Goal: Task Accomplishment & Management: Use online tool/utility

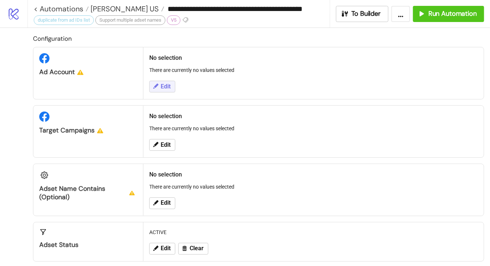
click at [171, 86] on button "Edit" at bounding box center [162, 87] width 26 height 12
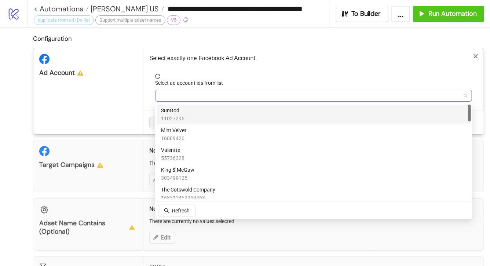
click at [176, 94] on div at bounding box center [310, 96] width 306 height 10
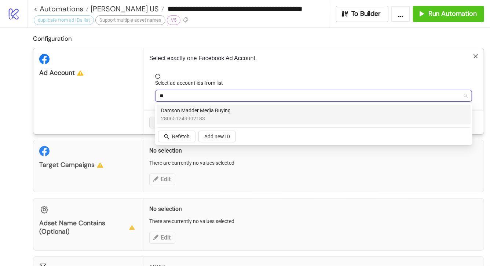
type input "***"
click at [186, 116] on span "280651249902183" at bounding box center [196, 119] width 70 height 8
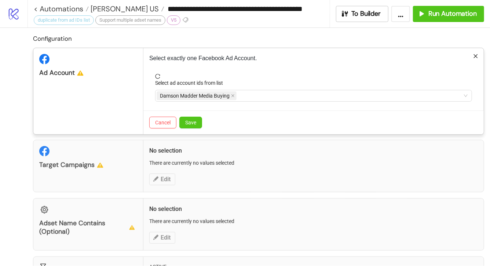
click at [268, 71] on div "Select exactly one Facebook Ad Account. Select ad account ids from list Damson …" at bounding box center [314, 91] width 341 height 86
click at [199, 119] on button "Save" at bounding box center [190, 123] width 23 height 12
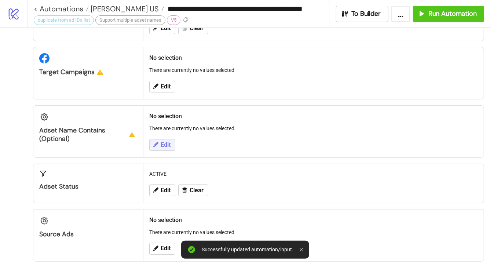
scroll to position [51, 0]
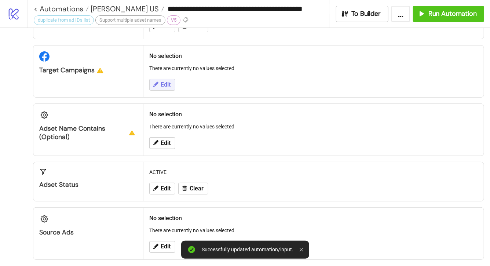
click at [170, 80] on button "Edit" at bounding box center [162, 85] width 26 height 12
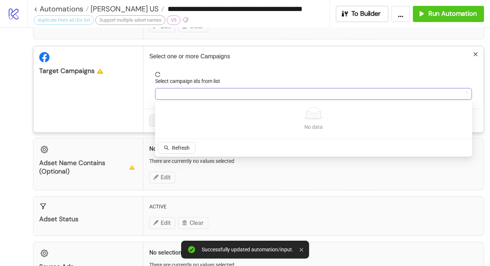
click at [174, 97] on div at bounding box center [310, 94] width 306 height 10
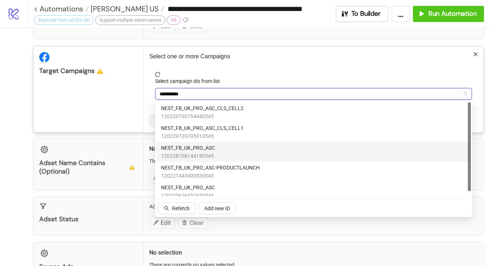
click at [169, 149] on span "NEST_FB_UK_PRO_ASC" at bounding box center [188, 148] width 54 height 8
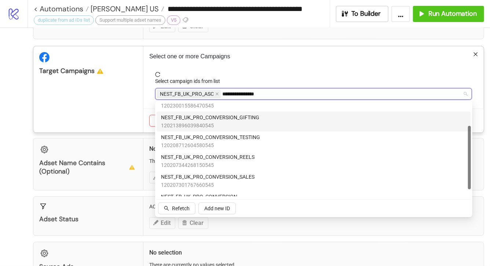
scroll to position [44, 0]
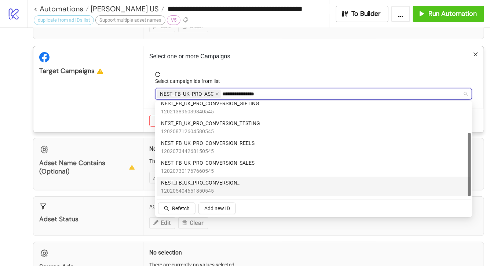
click at [230, 184] on span "NEST_FB_UK_PRO_CONVERSION_" at bounding box center [200, 183] width 79 height 8
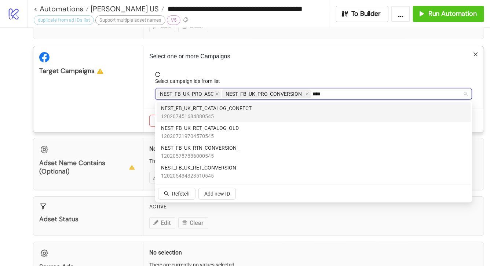
scroll to position [0, 0]
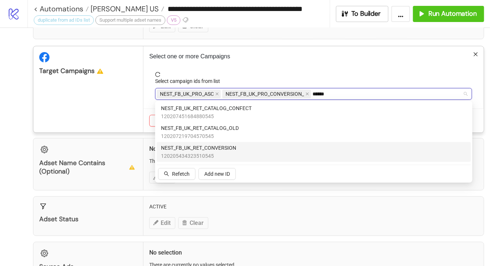
click at [233, 149] on span "NEST_FB_UK_RET_CONVERSION" at bounding box center [198, 148] width 75 height 8
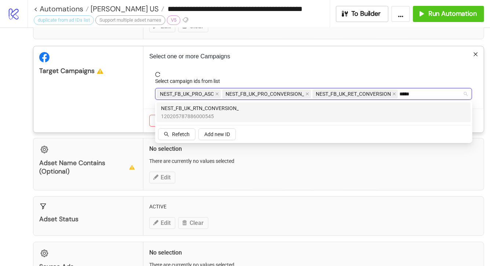
type input "******"
click at [248, 109] on div "NEST_FB_UK_RTN_CONVERSION_ 120205787886000545" at bounding box center [314, 112] width 306 height 16
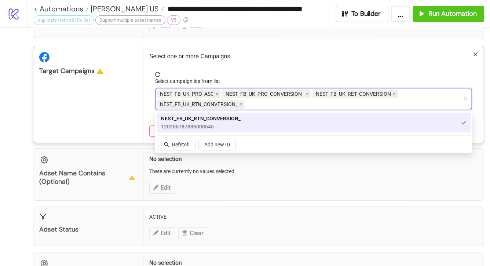
click at [266, 72] on span "reload" at bounding box center [313, 74] width 317 height 5
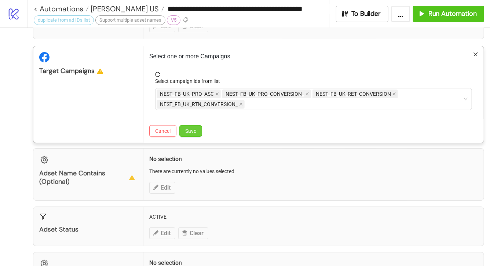
click at [191, 131] on span "Save" at bounding box center [190, 131] width 11 height 6
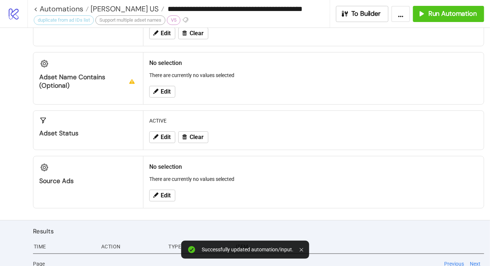
scroll to position [146, 0]
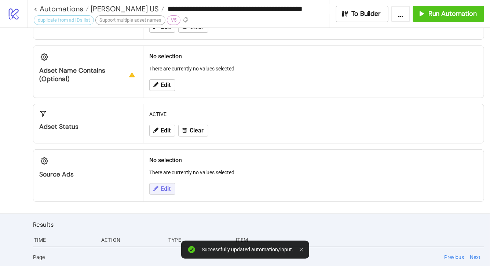
click at [167, 188] on span "Edit" at bounding box center [166, 189] width 10 height 7
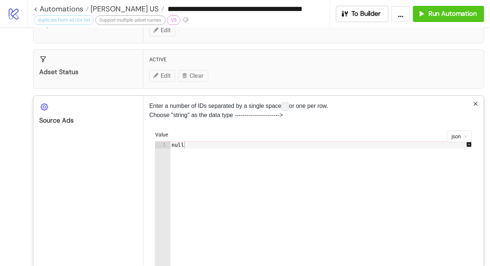
scroll to position [210, 0]
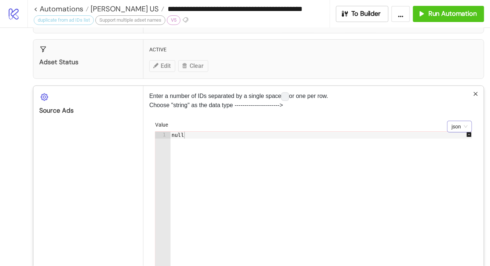
click at [462, 126] on span "json" at bounding box center [460, 126] width 16 height 11
click at [458, 154] on div "string" at bounding box center [459, 152] width 13 height 8
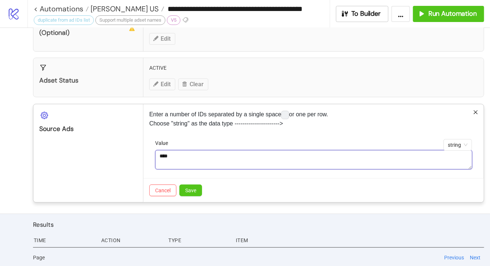
drag, startPoint x: 407, startPoint y: 151, endPoint x: 379, endPoint y: 150, distance: 27.5
click at [382, 150] on textarea "****" at bounding box center [313, 160] width 317 height 20
paste textarea "**********"
type textarea "**********"
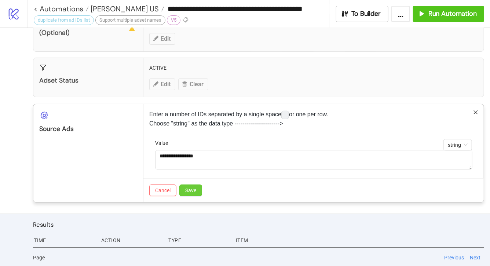
click at [193, 188] on span "Save" at bounding box center [190, 191] width 11 height 6
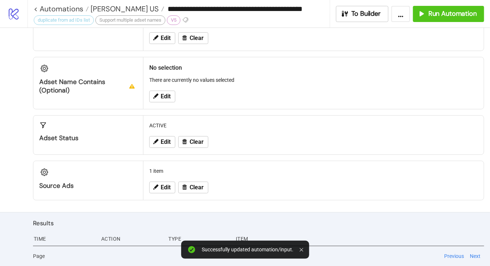
scroll to position [133, 0]
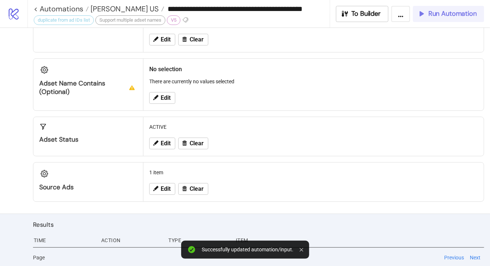
click at [433, 19] on button "Run Automation" at bounding box center [448, 14] width 71 height 16
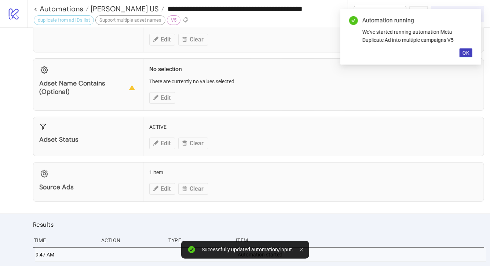
scroll to position [147, 0]
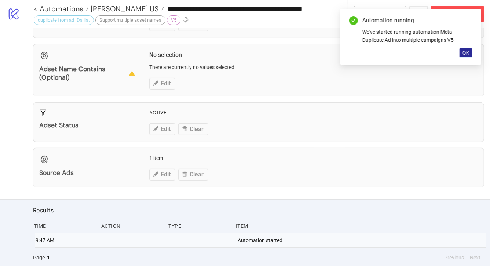
click at [463, 54] on span "OK" at bounding box center [466, 53] width 7 height 6
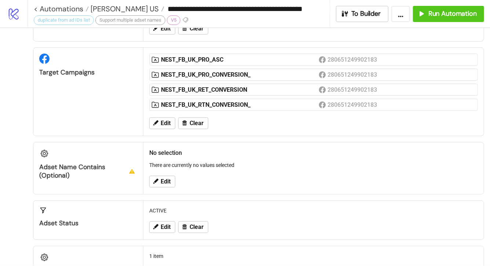
scroll to position [0, 0]
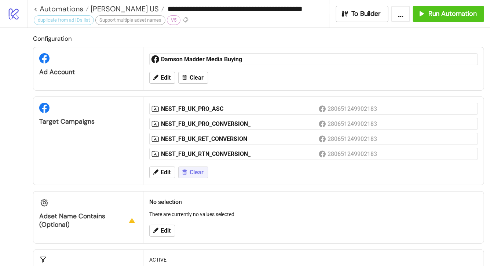
click at [203, 174] on span "Clear" at bounding box center [197, 172] width 14 height 7
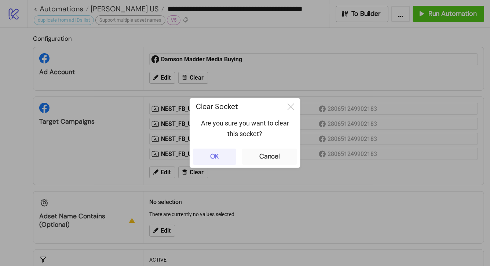
click at [215, 156] on div "OK" at bounding box center [214, 156] width 9 height 8
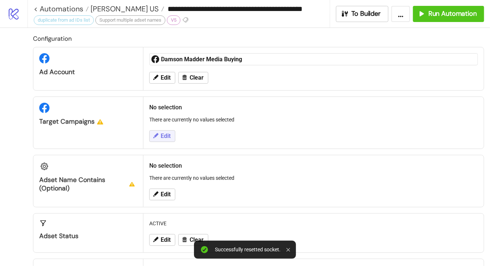
click at [167, 138] on span "Edit" at bounding box center [166, 136] width 10 height 7
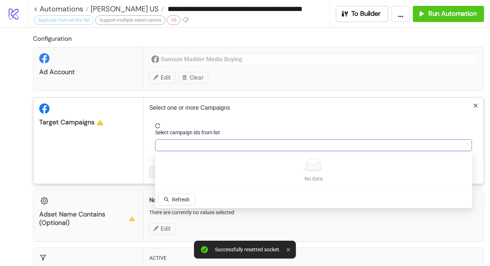
click at [175, 144] on div at bounding box center [310, 145] width 306 height 10
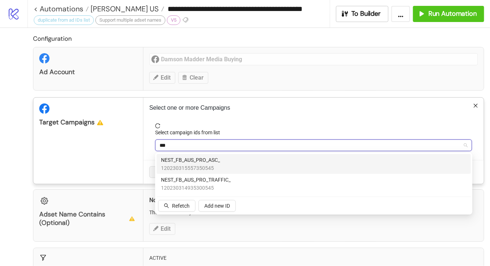
click at [179, 161] on span "NEST_FB_AUS_PRO_ASC_" at bounding box center [190, 160] width 59 height 8
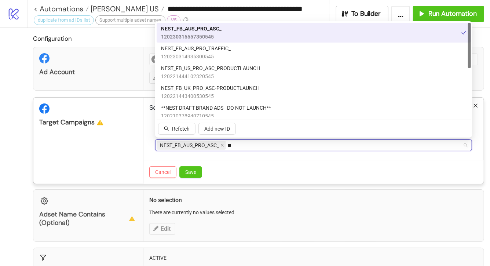
type input "*"
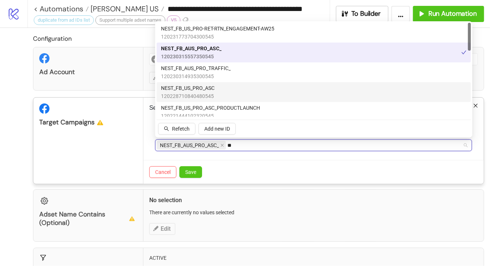
click at [236, 89] on div "NEST_FB_US_PRO_ASC 120228710840480545" at bounding box center [314, 92] width 306 height 16
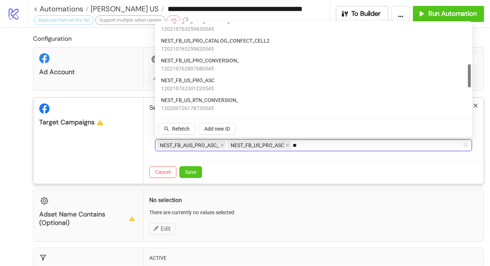
scroll to position [171, 0]
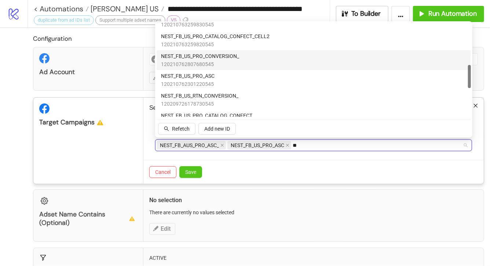
click at [245, 58] on div "NEST_FB_US_PRO_CONVERSION_ 120210762807680545" at bounding box center [314, 60] width 306 height 16
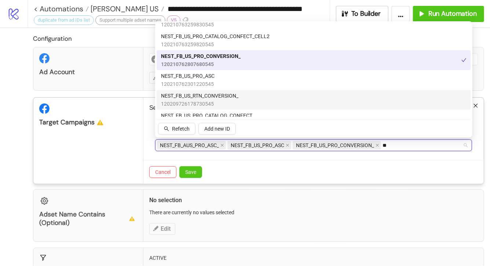
click at [246, 96] on div "NEST_FB_US_RTN_CONVERSION_ 120209726178730545" at bounding box center [314, 100] width 306 height 16
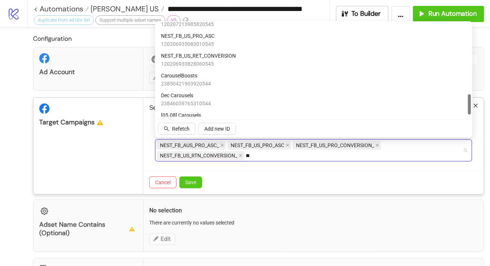
scroll to position [338, 0]
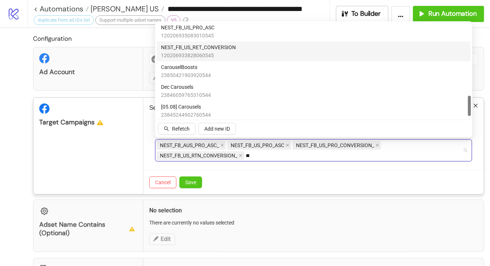
click at [244, 54] on div "NEST_FB_US_RET_CONVERSION 120206933828060545" at bounding box center [314, 51] width 306 height 16
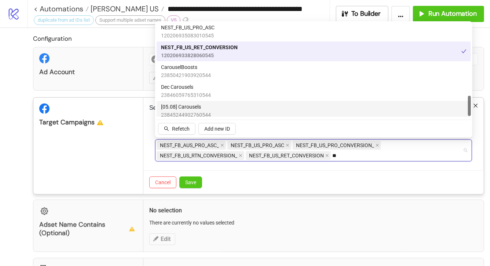
type input "*"
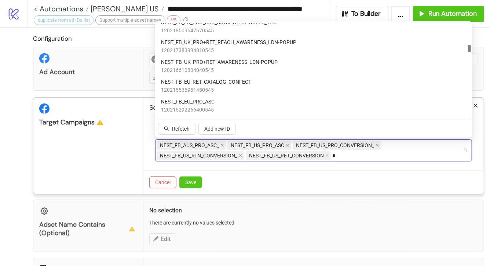
type input "**"
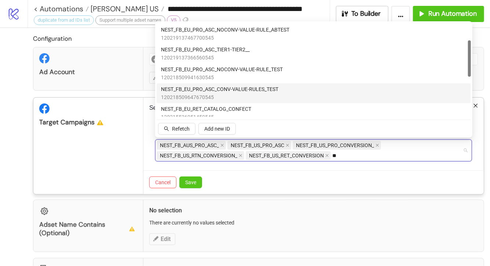
scroll to position [0, 0]
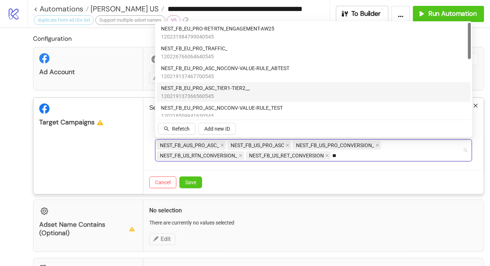
click at [283, 91] on div "NEST_FB_EU_PRO_ASC_TIER1-TIER2__ 120219137366560545" at bounding box center [314, 92] width 306 height 16
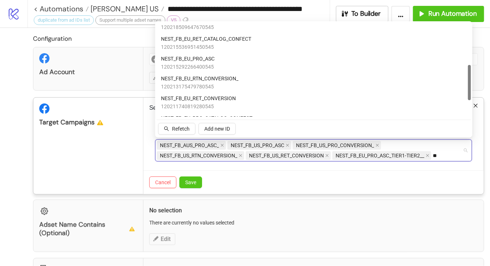
scroll to position [111, 0]
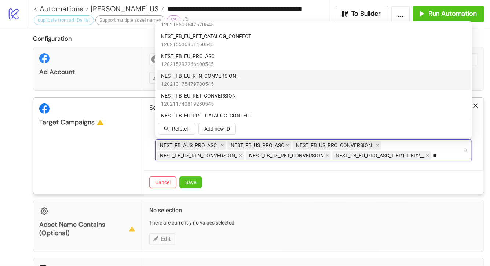
click at [289, 83] on div "NEST_FB_EU_RTN_CONVERSION_ 120213175479780545" at bounding box center [314, 80] width 306 height 16
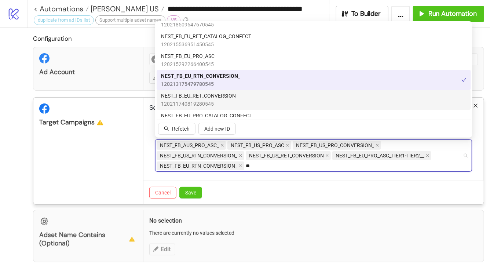
click at [282, 99] on div "NEST_FB_EU_RET_CONVERSION 120211740819280545" at bounding box center [314, 100] width 306 height 16
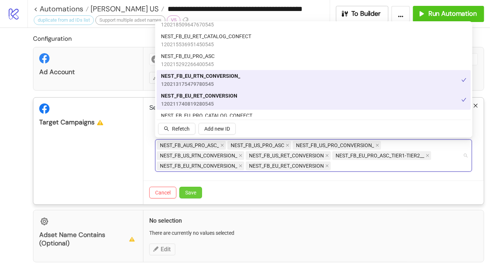
click at [193, 195] on span "Save" at bounding box center [190, 193] width 11 height 6
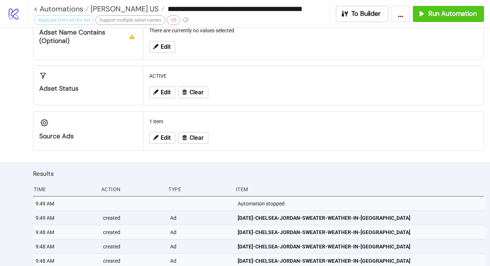
scroll to position [246, 0]
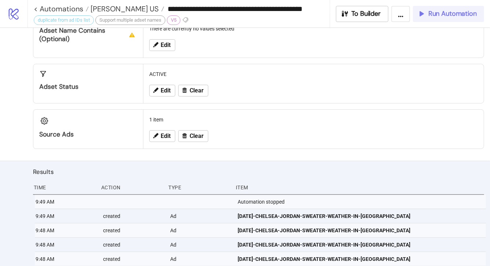
click at [429, 14] on span "Run Automation" at bounding box center [453, 14] width 48 height 8
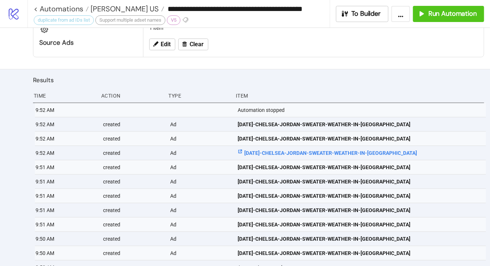
scroll to position [351, 0]
